Goal: Task Accomplishment & Management: Manage account settings

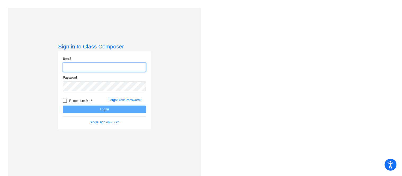
type input "[EMAIL_ADDRESS][PERSON_NAME][DOMAIN_NAME]"
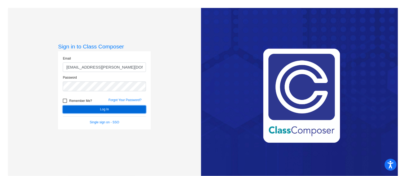
click at [99, 110] on button "Log In" at bounding box center [104, 110] width 83 height 8
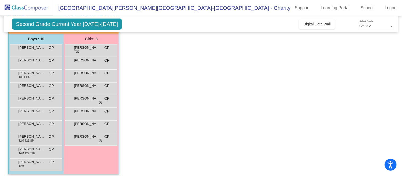
scroll to position [43, 0]
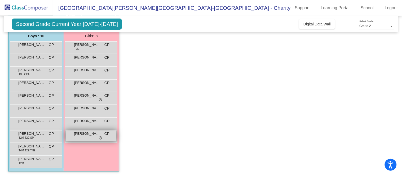
click at [100, 137] on span "do_not_disturb_alt" at bounding box center [101, 138] width 4 height 4
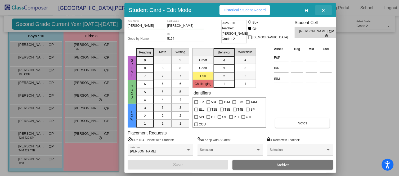
click at [324, 10] on icon "button" at bounding box center [323, 10] width 3 height 4
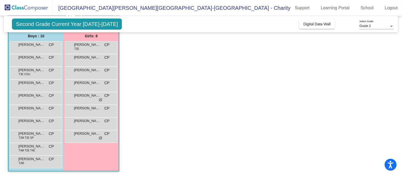
click at [273, 109] on app-classroom "Class 2 picture_as_pdf [PERSON_NAME] Add Student First Name Last Name Student I…" at bounding box center [201, 92] width 386 height 170
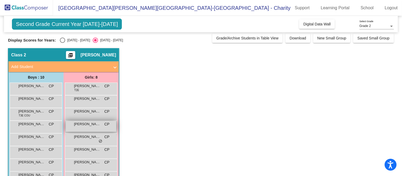
scroll to position [1, 0]
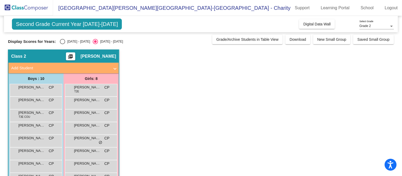
click at [74, 54] on mat-icon "picture_as_pdf" at bounding box center [71, 57] width 6 height 7
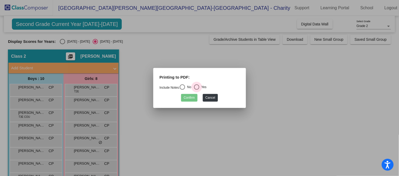
click at [199, 86] on div "Select an option" at bounding box center [196, 86] width 5 height 5
click at [197, 90] on input "Yes" at bounding box center [197, 90] width 0 height 0
radio input "true"
click at [186, 96] on button "Confirm" at bounding box center [189, 98] width 16 height 8
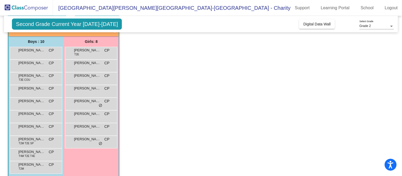
scroll to position [0, 0]
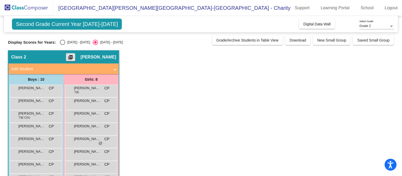
click at [62, 43] on div "Select an option" at bounding box center [62, 42] width 5 height 5
click at [62, 45] on input "[DATE] - [DATE]" at bounding box center [62, 45] width 0 height 0
radio input "true"
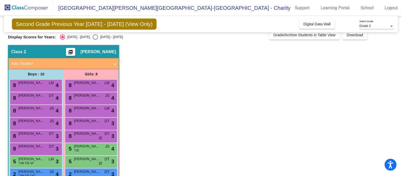
scroll to position [5, 0]
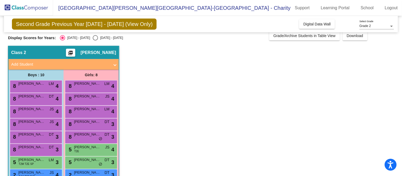
click at [74, 52] on mat-icon "picture_as_pdf" at bounding box center [71, 53] width 6 height 7
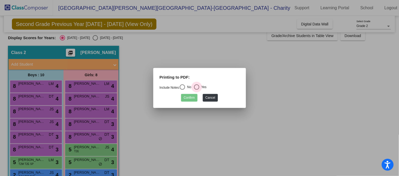
click at [199, 86] on div "Select an option" at bounding box center [196, 86] width 5 height 5
click at [197, 90] on input "Yes" at bounding box center [197, 90] width 0 height 0
radio input "true"
click at [189, 97] on button "Confirm" at bounding box center [189, 98] width 16 height 8
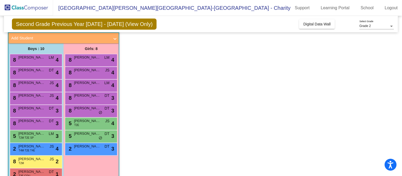
scroll to position [31, 0]
drag, startPoint x: 20, startPoint y: 80, endPoint x: 217, endPoint y: 89, distance: 196.5
click at [217, 89] on app-classroom "Class 2 picture_as_pdf [PERSON_NAME] Add Student First Name Last Name Student I…" at bounding box center [201, 104] width 386 height 170
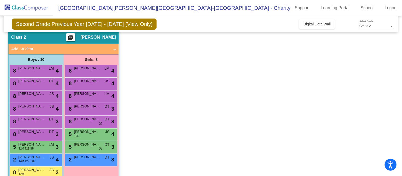
scroll to position [20, 0]
